Goal: Task Accomplishment & Management: Manage account settings

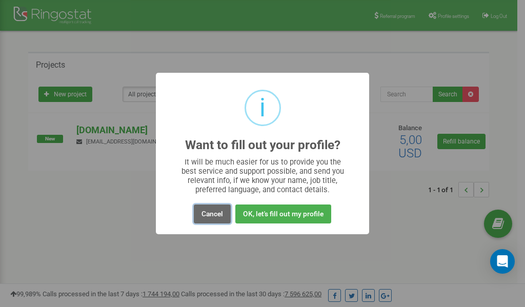
click at [215, 211] on button "Cancel" at bounding box center [212, 213] width 37 height 19
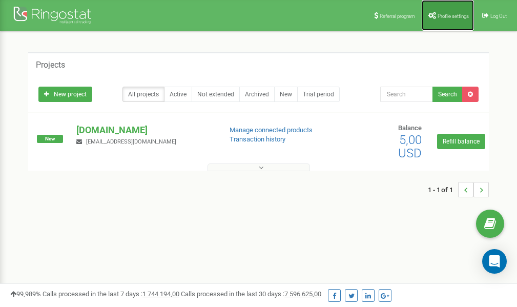
click at [445, 11] on link "Profile settings" at bounding box center [448, 15] width 52 height 31
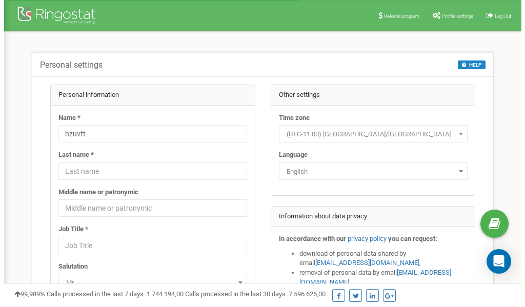
scroll to position [51, 0]
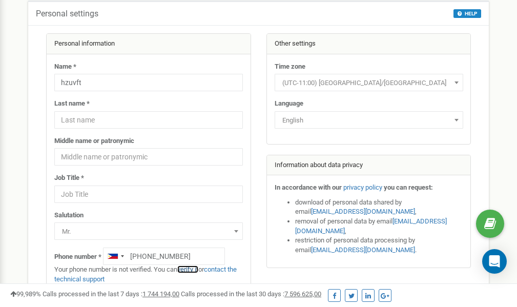
click at [192, 270] on link "verify it" at bounding box center [187, 269] width 21 height 8
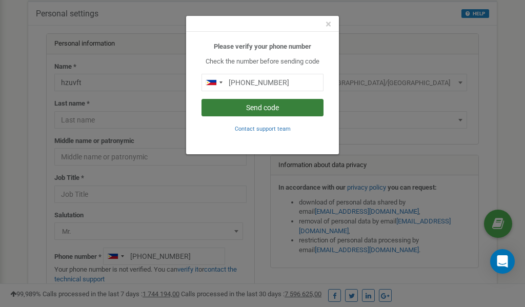
click at [261, 109] on button "Send code" at bounding box center [262, 107] width 122 height 17
